Goal: Task Accomplishment & Management: Manage account settings

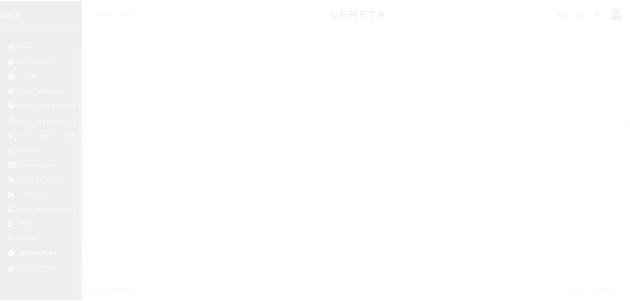
scroll to position [21, 0]
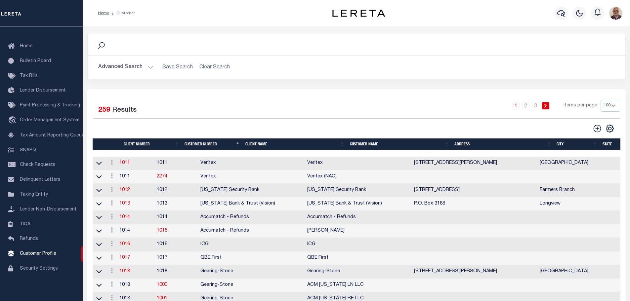
click at [250, 146] on th "Client Name" at bounding box center [295, 145] width 104 height 12
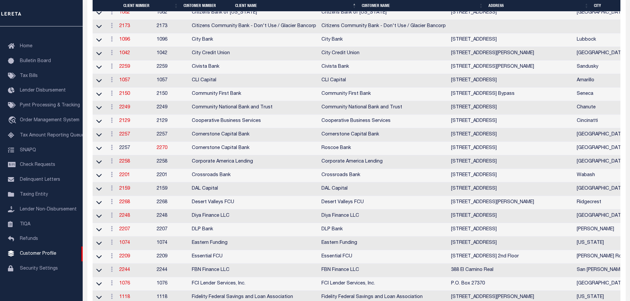
scroll to position [793, 0]
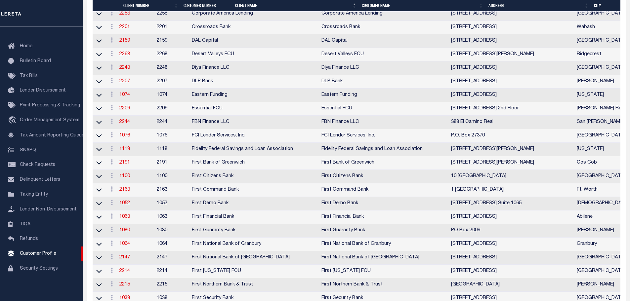
click at [125, 84] on link "2207" at bounding box center [124, 81] width 11 height 5
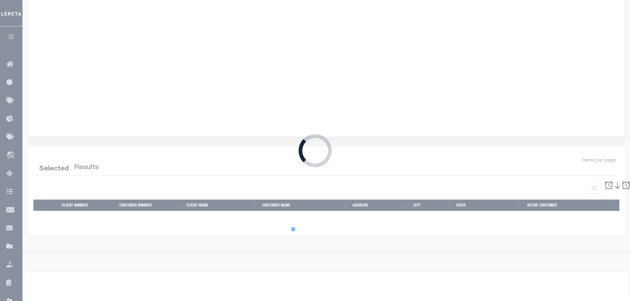
select select
type input "DLP Bank"
type input "2207"
type input "DLP Bank"
type input "[PERSON_NAME]"
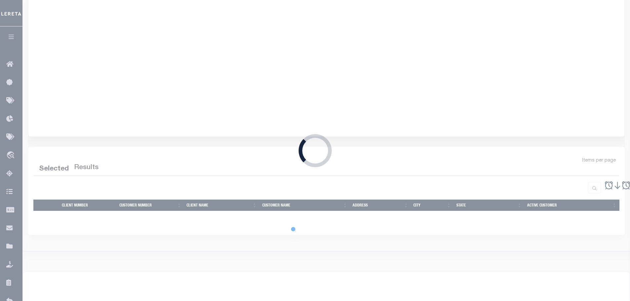
type input "Nicklas"
select select "Mixed Portfolio"
type input "[PERSON_NAME]"
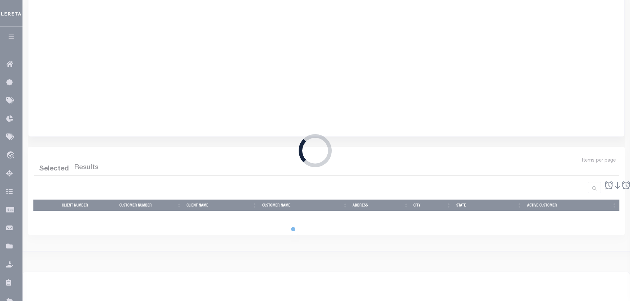
checkbox input "true"
